Goal: Download file/media

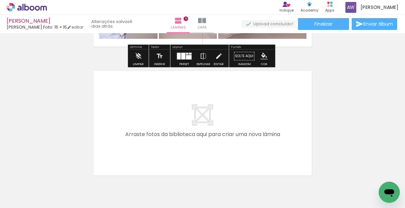
scroll to position [1441, 0]
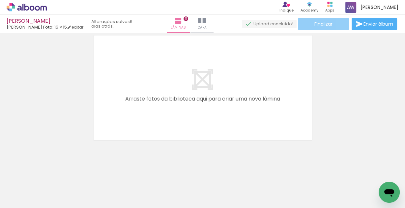
click at [330, 24] on paper-button "Finalizar" at bounding box center [323, 24] width 51 height 12
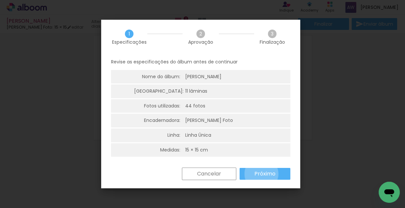
click at [0, 0] on slot "Próximo" at bounding box center [0, 0] width 0 height 0
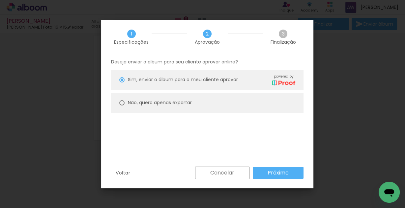
click at [0, 0] on slot "Não, quero apenas exportar" at bounding box center [0, 0] width 0 height 0
type paper-radio-button "on"
click at [0, 0] on slot "Próximo" at bounding box center [0, 0] width 0 height 0
type input "Alta, 300 DPI"
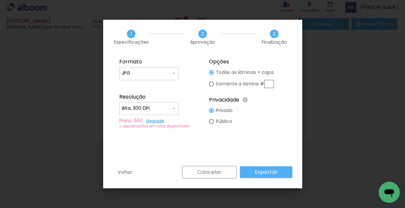
click at [0, 0] on slot "Exportar" at bounding box center [0, 0] width 0 height 0
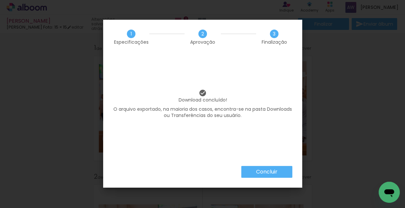
scroll to position [1441, 0]
click at [0, 0] on slot "Concluir" at bounding box center [0, 0] width 0 height 0
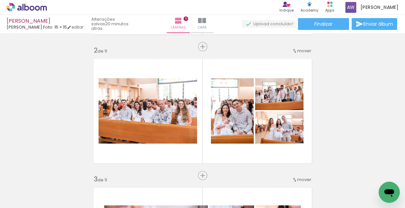
scroll to position [44, 0]
